Goal: Task Accomplishment & Management: Use online tool/utility

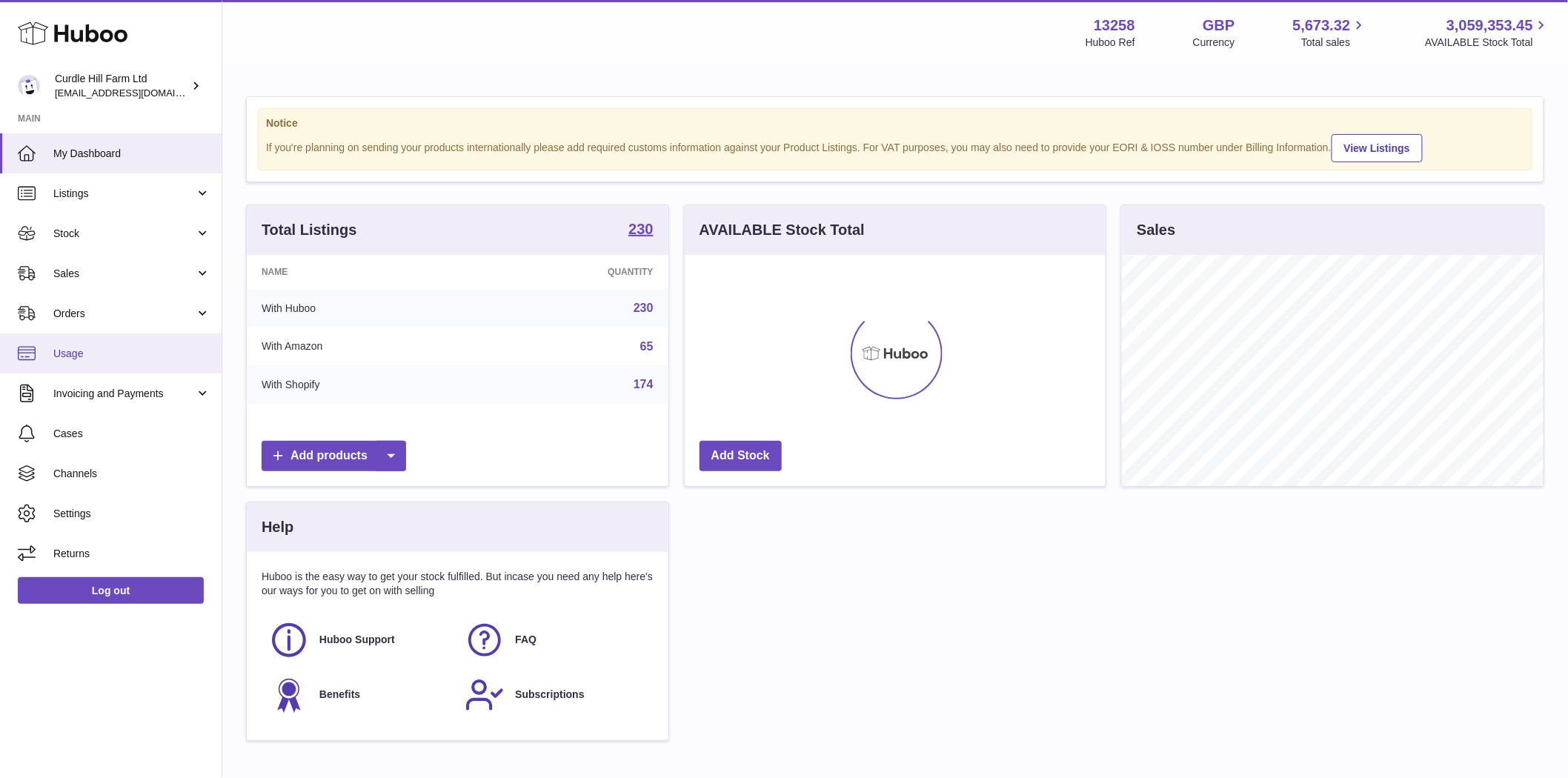
scroll to position [231, 421]
click at [96, 199] on span "Listings" at bounding box center [124, 193] width 142 height 14
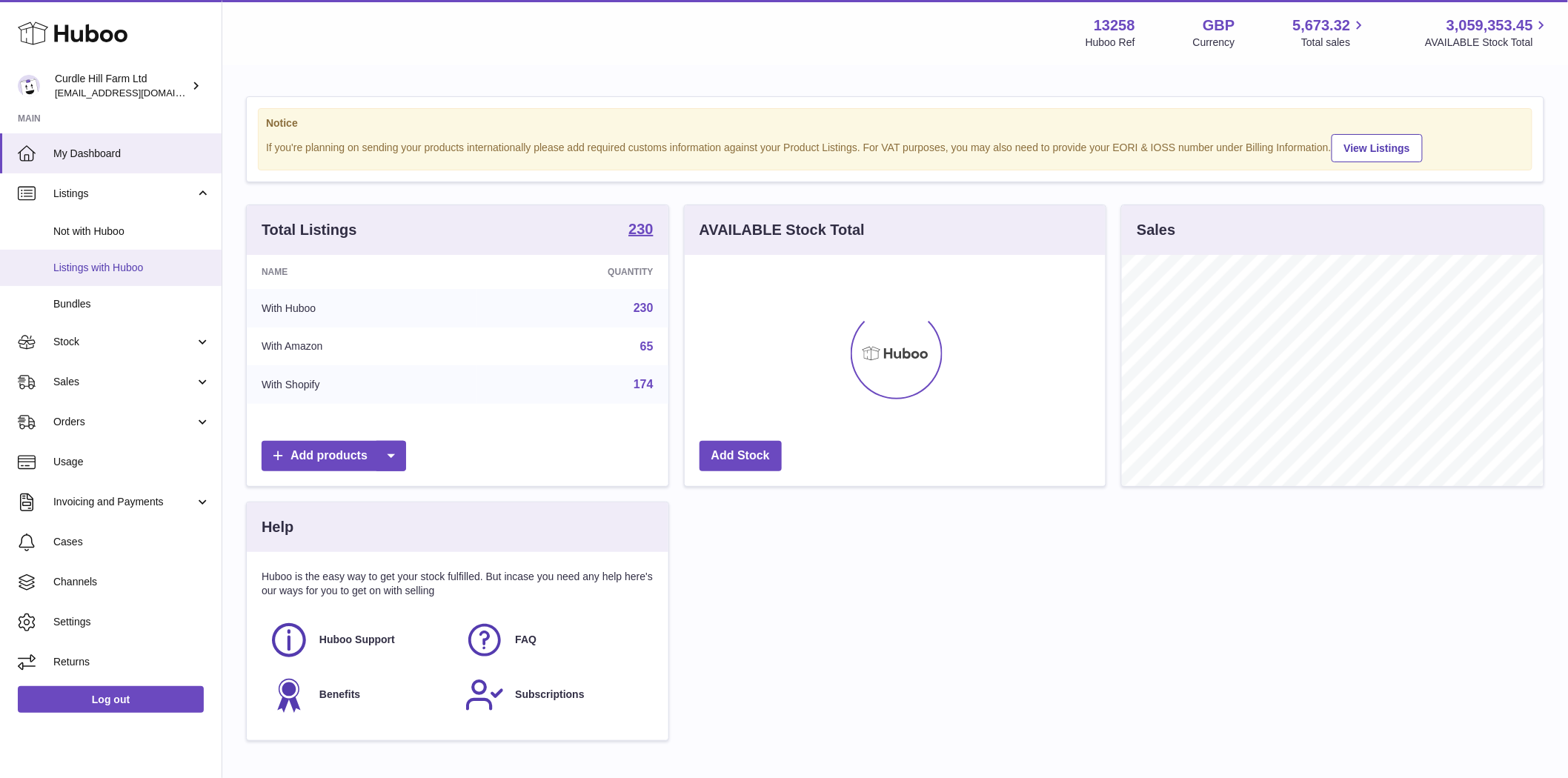
click at [84, 264] on span "Listings with Huboo" at bounding box center [132, 268] width 157 height 14
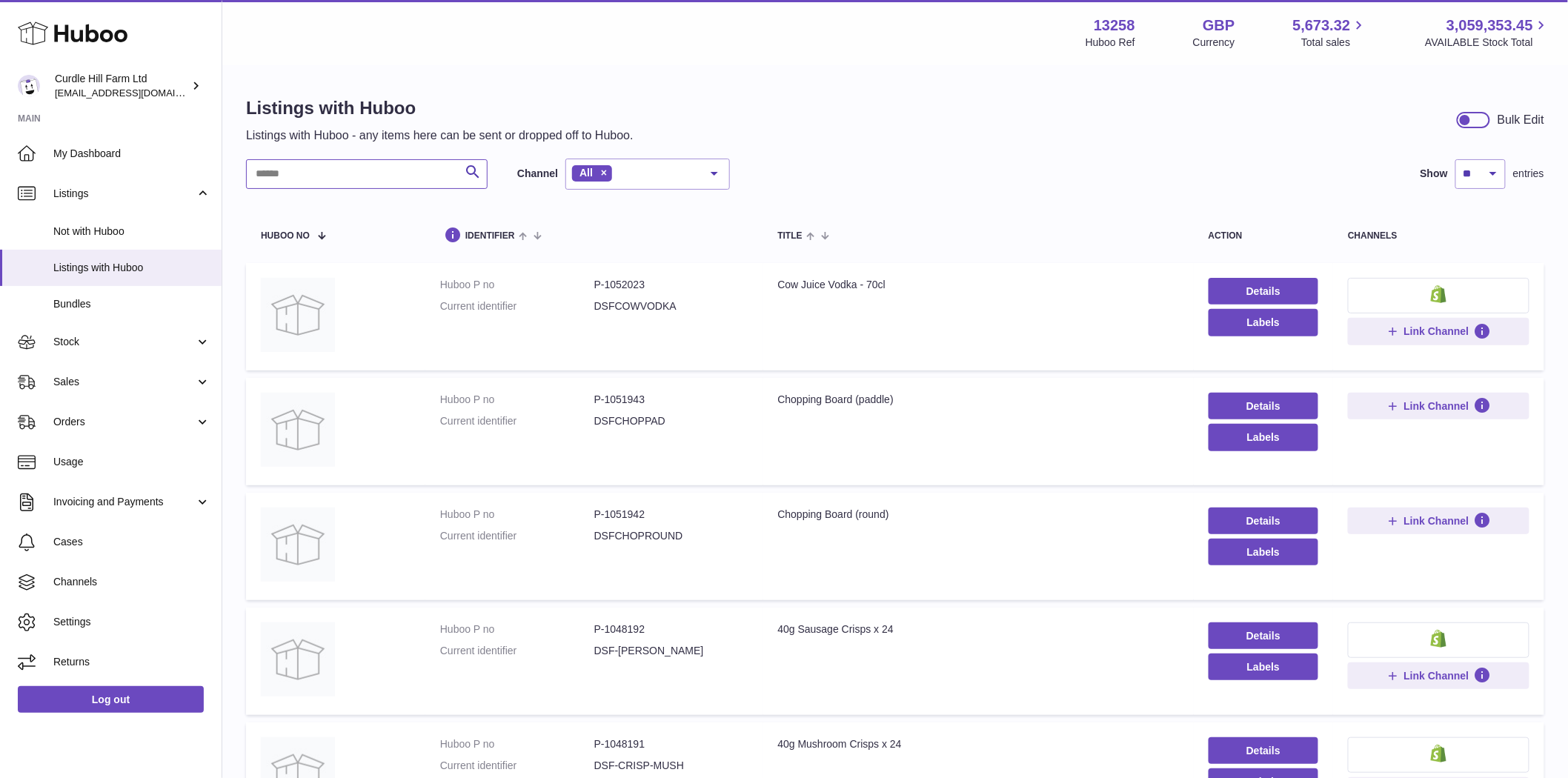
click at [286, 179] on input "text" at bounding box center [367, 174] width 242 height 30
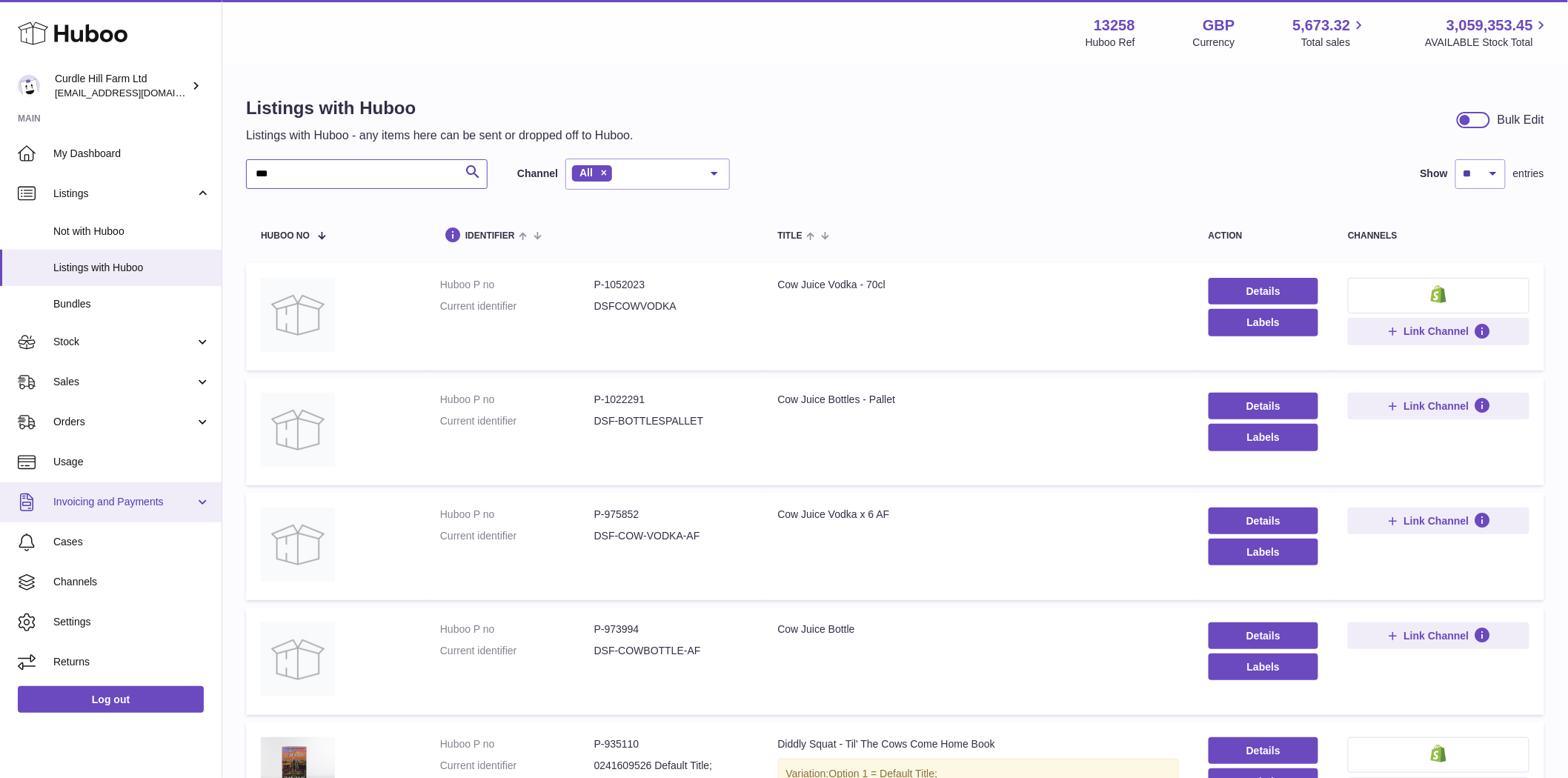
type input "***"
drag, startPoint x: 656, startPoint y: 292, endPoint x: 603, endPoint y: 292, distance: 53.0
click at [603, 292] on dl "Huboo P no P-1052023 Current identifier DSFCOWVODKA" at bounding box center [594, 299] width 308 height 43
copy dd "1052023"
drag, startPoint x: 668, startPoint y: 400, endPoint x: 601, endPoint y: 408, distance: 67.5
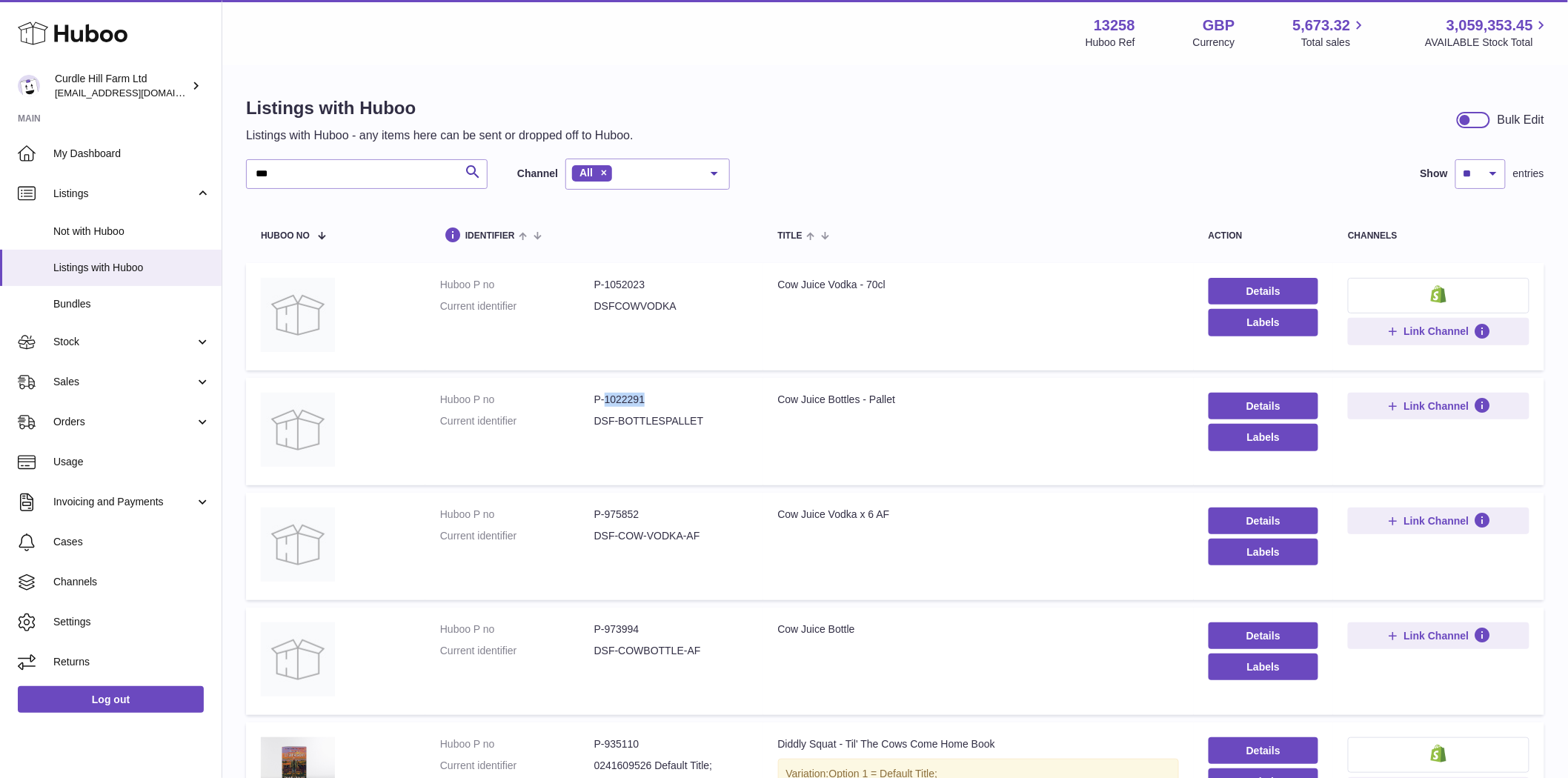
click at [601, 408] on dl "Huboo P no P-1022291 Current identifier DSF-BOTTLESPALLET" at bounding box center [594, 414] width 308 height 43
copy dd "1022291"
drag, startPoint x: 649, startPoint y: 633, endPoint x: 604, endPoint y: 633, distance: 45.0
click at [604, 633] on dd "P-973994" at bounding box center [671, 629] width 154 height 14
copy dd "973994"
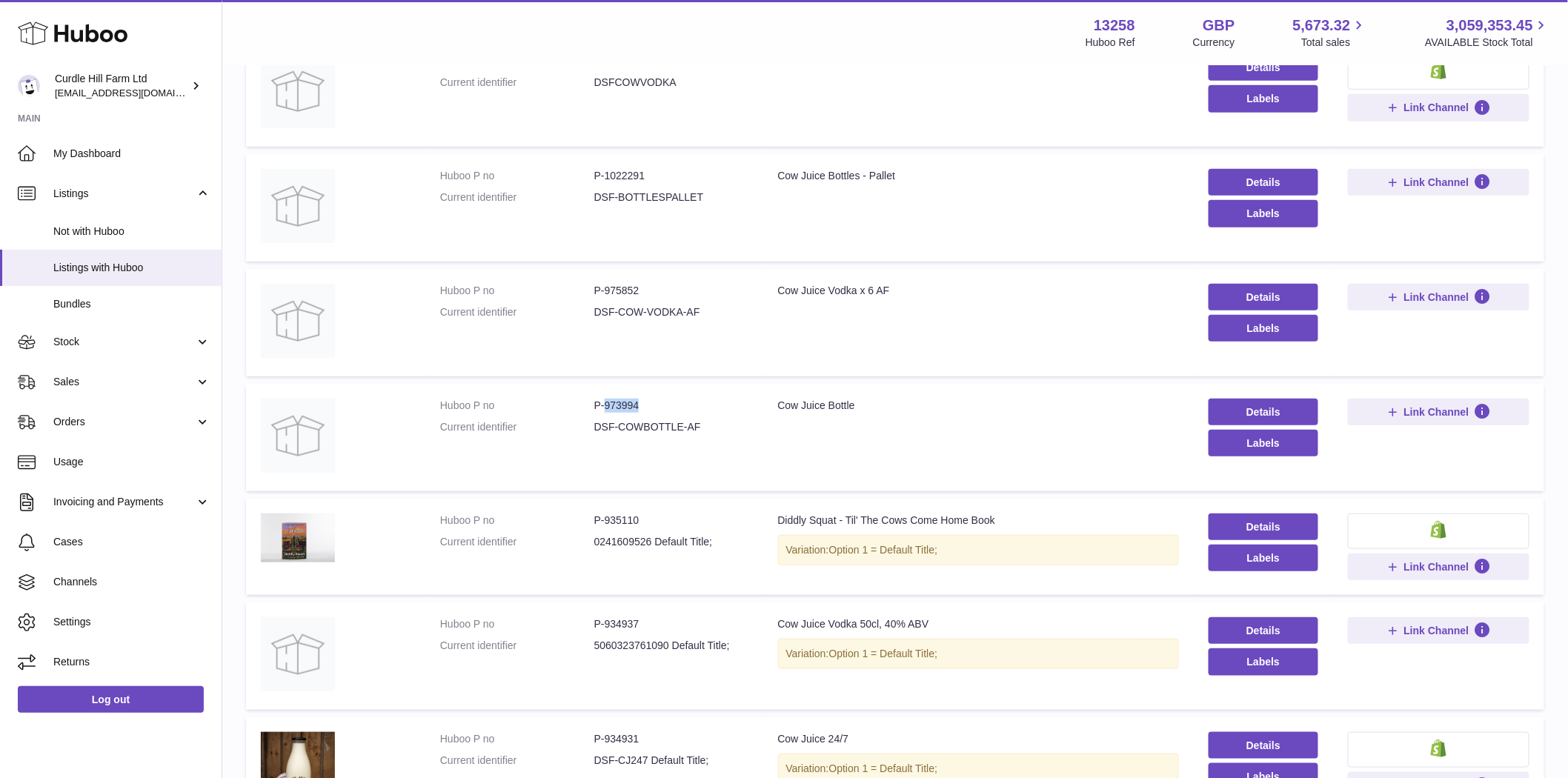
scroll to position [246, 0]
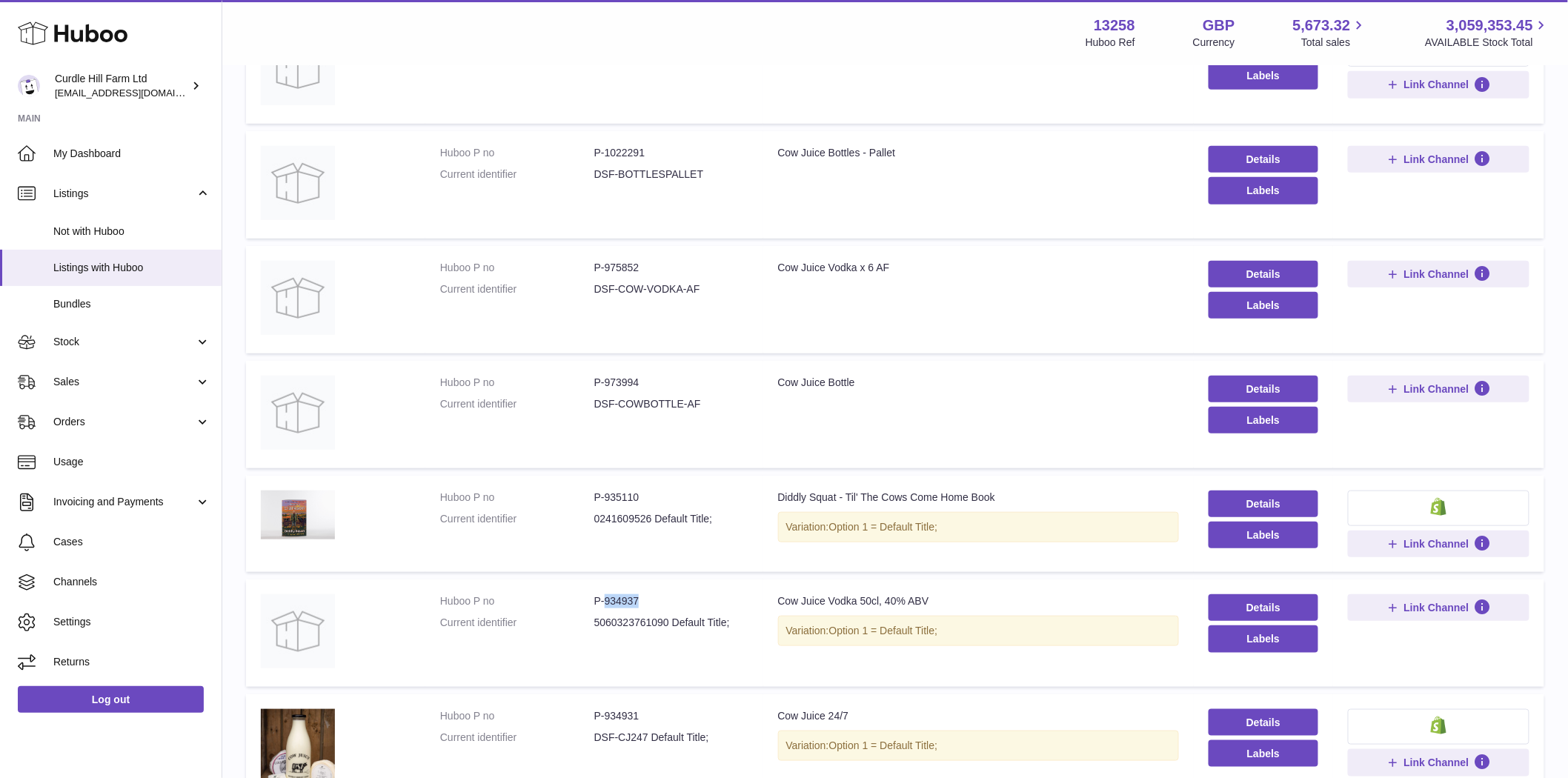
drag, startPoint x: 667, startPoint y: 603, endPoint x: 604, endPoint y: 603, distance: 63.0
click at [604, 603] on dd "P-934937" at bounding box center [671, 601] width 154 height 14
copy dd "934937"
